Goal: Task Accomplishment & Management: Manage account settings

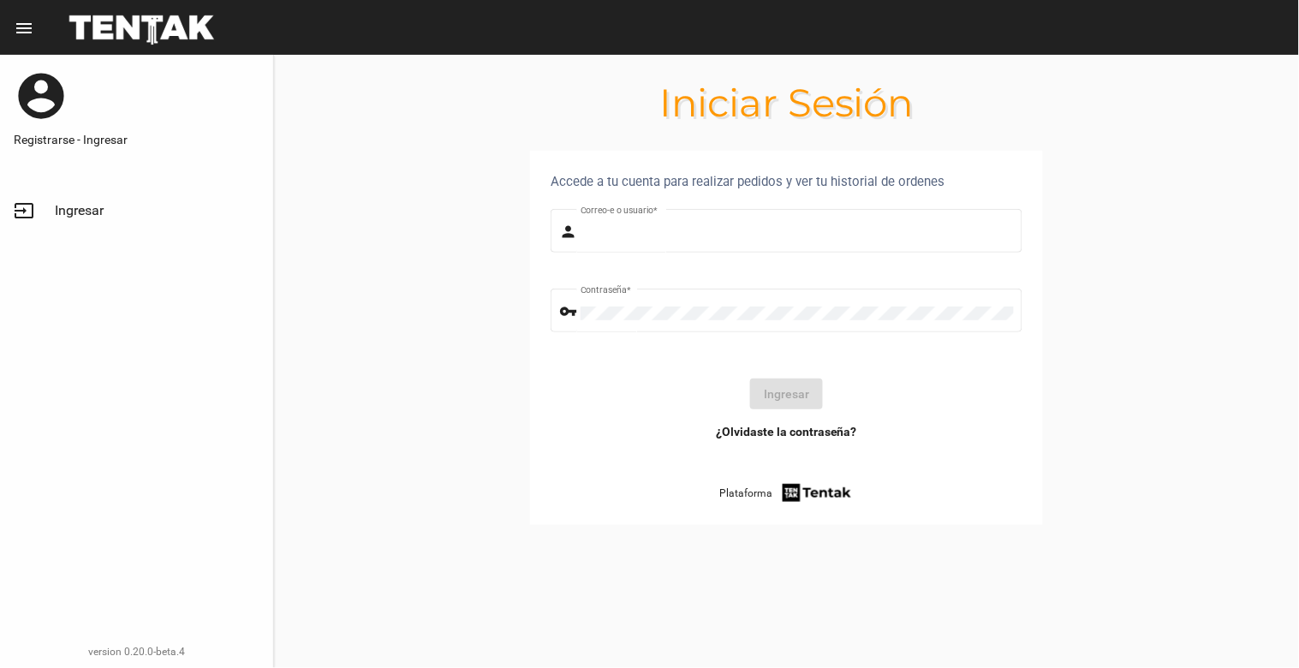
type input "[EMAIL_ADDRESS][DOMAIN_NAME]"
drag, startPoint x: 824, startPoint y: 394, endPoint x: 803, endPoint y: 392, distance: 21.5
click at [824, 392] on div "Ingresar" at bounding box center [786, 394] width 445 height 31
click at [781, 392] on button "Ingresar" at bounding box center [786, 394] width 73 height 31
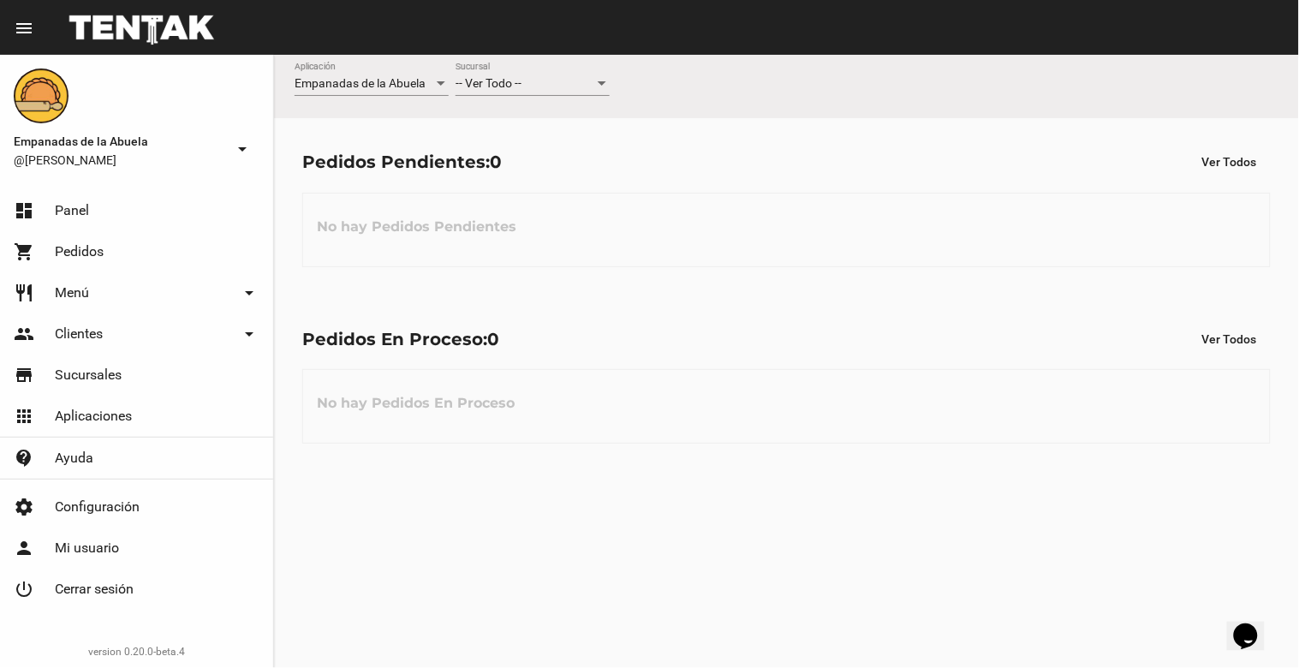
click at [595, 80] on div at bounding box center [601, 84] width 15 height 14
drag, startPoint x: 578, startPoint y: 155, endPoint x: 920, endPoint y: 91, distance: 347.7
click at [588, 152] on span "Lomas de Zamora" at bounding box center [533, 156] width 154 height 36
